Goal: Task Accomplishment & Management: Manage account settings

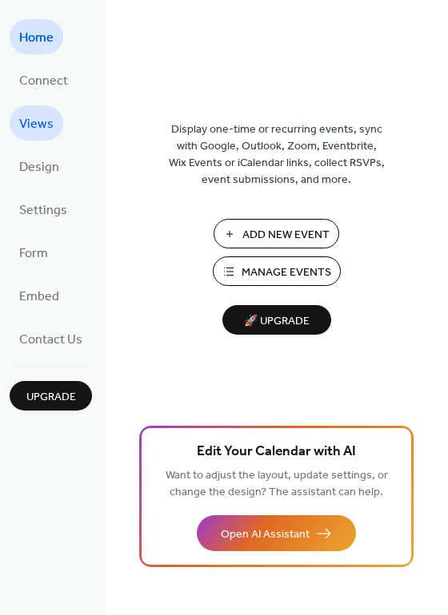
click at [42, 120] on span "Views" at bounding box center [36, 125] width 34 height 26
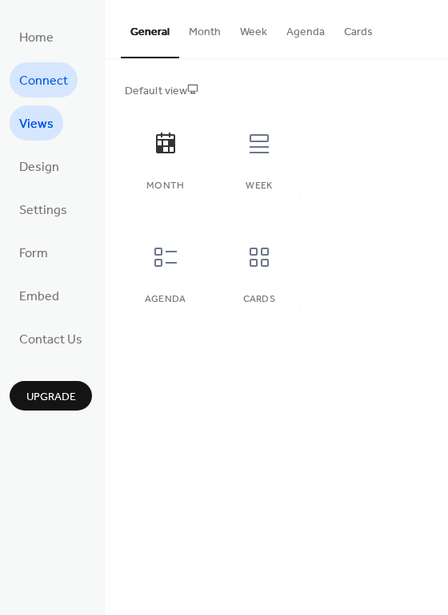
click at [47, 88] on span "Connect" at bounding box center [43, 82] width 49 height 26
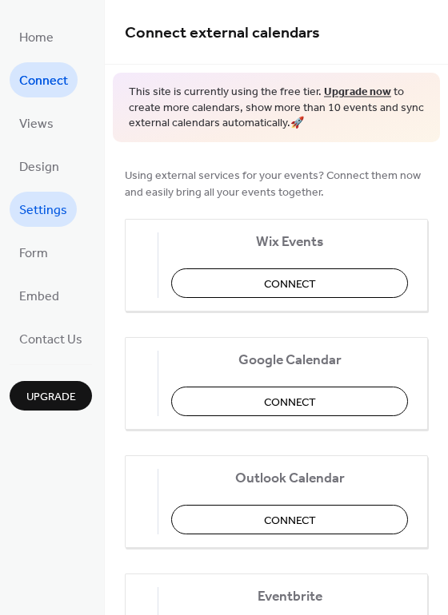
click at [44, 213] on span "Settings" at bounding box center [43, 211] width 48 height 26
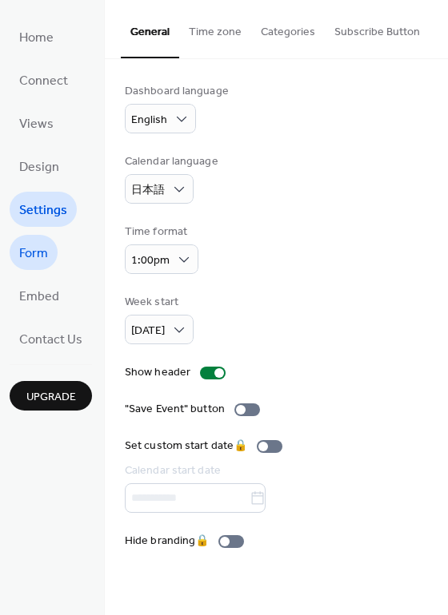
click at [38, 242] on span "Form" at bounding box center [33, 254] width 29 height 26
